Goal: Check status: Check status

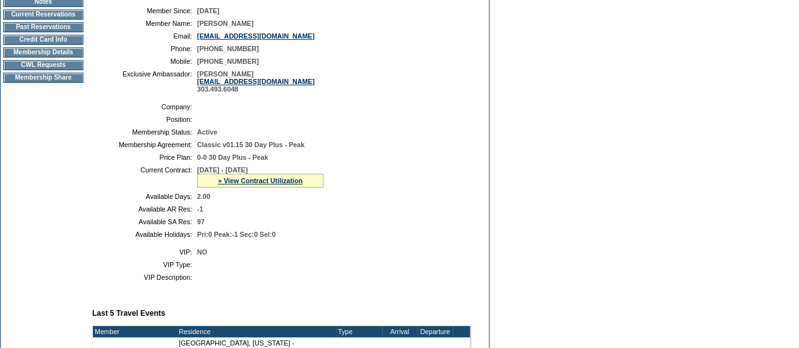
scroll to position [189, 0]
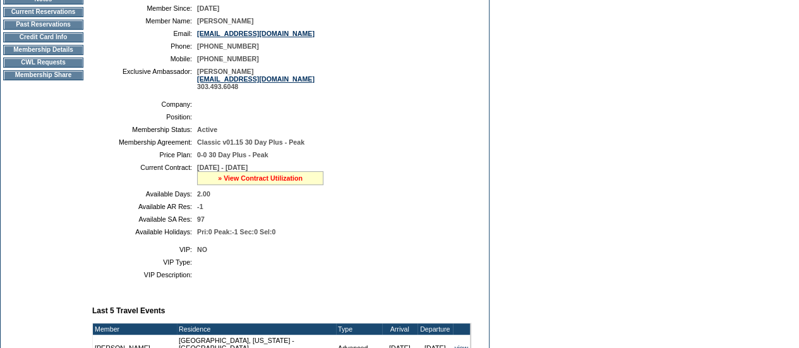
click at [258, 182] on link "» View Contract Utilization" at bounding box center [260, 178] width 85 height 8
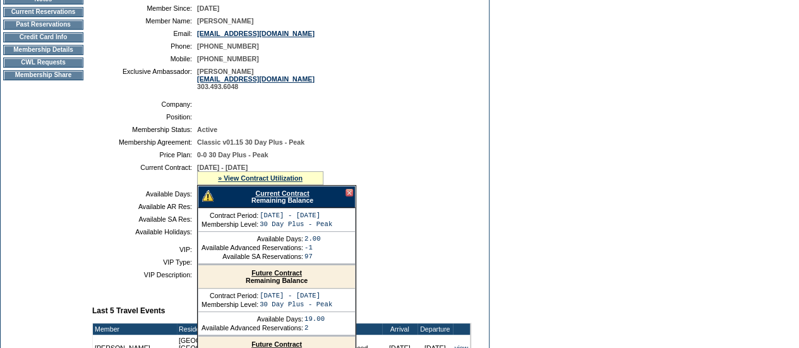
click at [263, 205] on div "Current Contract Remaining Balance" at bounding box center [277, 197] width 158 height 22
click at [266, 197] on link "Current Contract" at bounding box center [282, 193] width 54 height 8
click at [20, 192] on td "Dashboard Personal Info Business Info Address Info Web Access Notes Current Res…" at bounding box center [43, 319] width 85 height 774
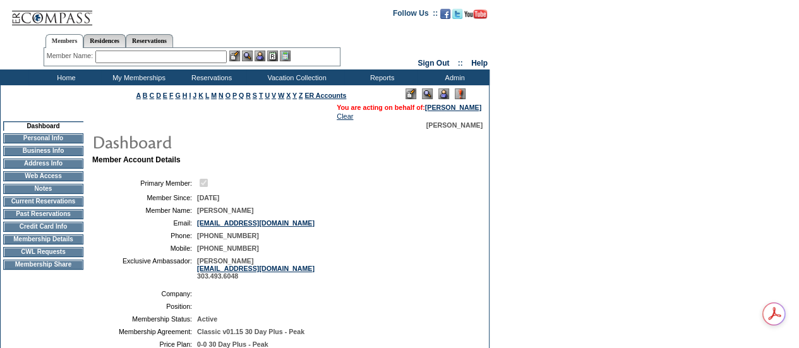
scroll to position [0, 0]
click at [12, 206] on td "Current Reservations" at bounding box center [43, 201] width 80 height 10
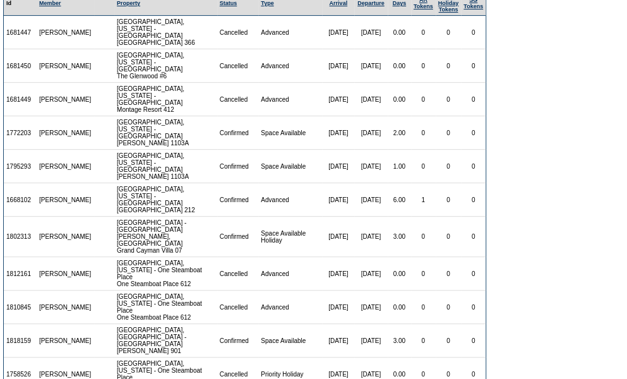
scroll to position [126, 0]
